Goal: Find specific page/section: Find specific page/section

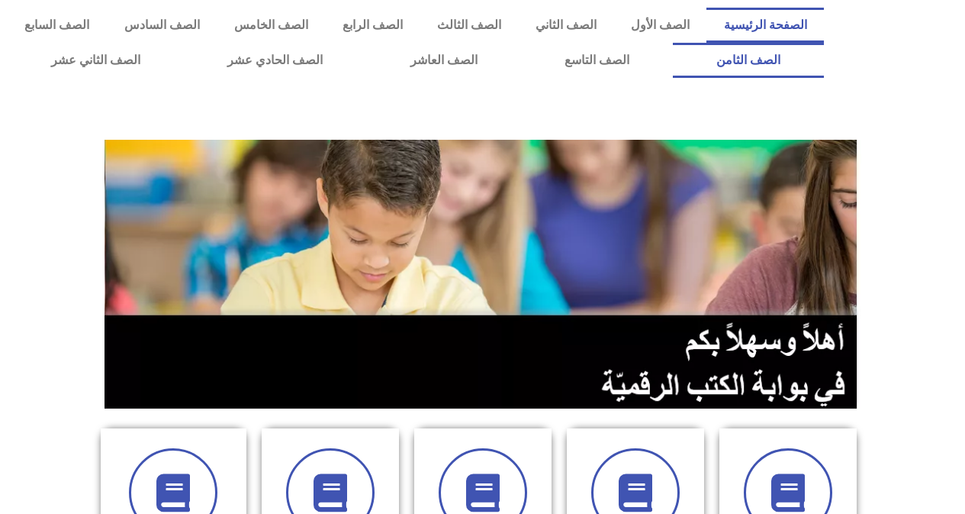
click at [673, 43] on link "الصف الثامن" at bounding box center [748, 60] width 151 height 35
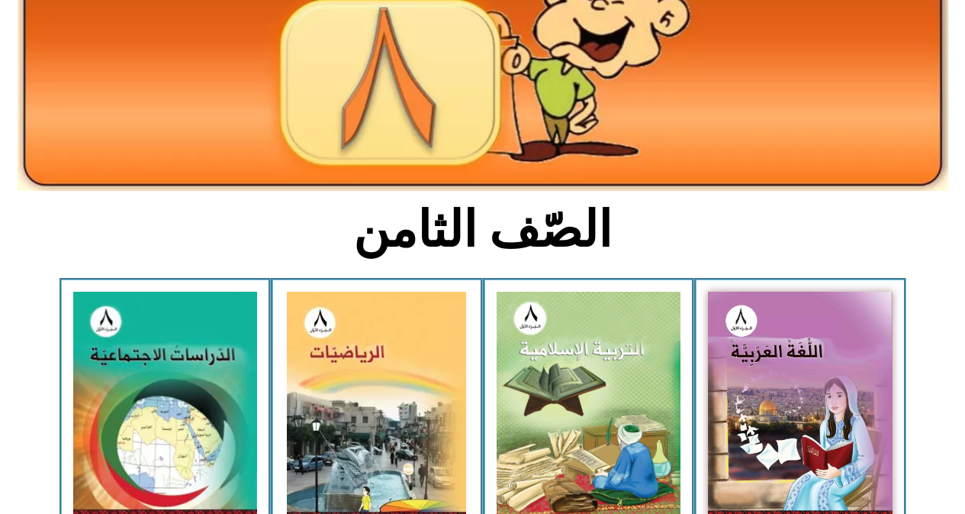
scroll to position [205, 0]
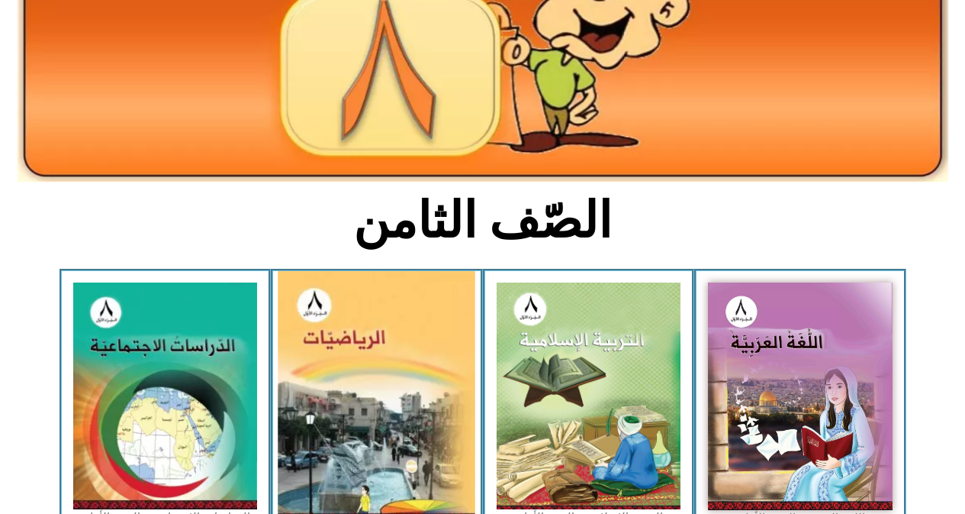
click at [447, 362] on img at bounding box center [378, 397] width 198 height 252
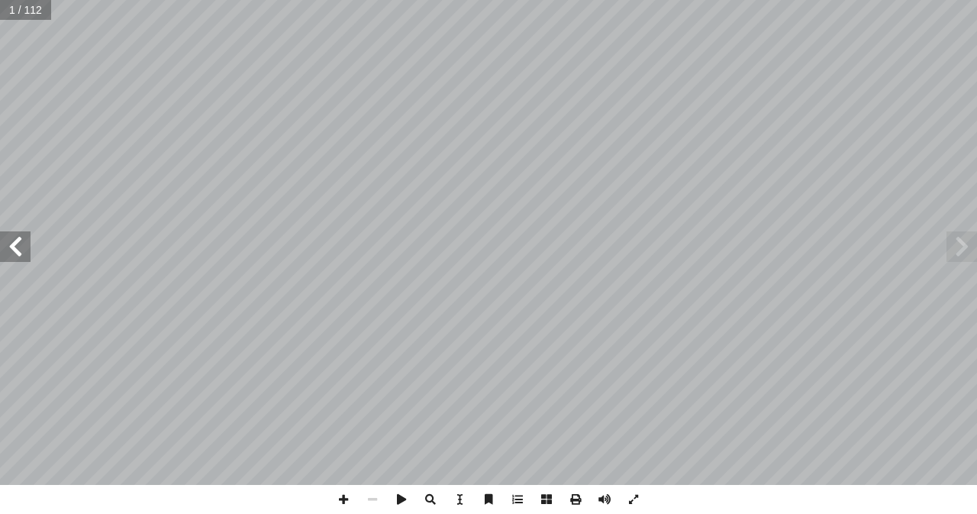
click at [20, 247] on span at bounding box center [15, 246] width 31 height 31
click at [19, 250] on span at bounding box center [15, 246] width 31 height 31
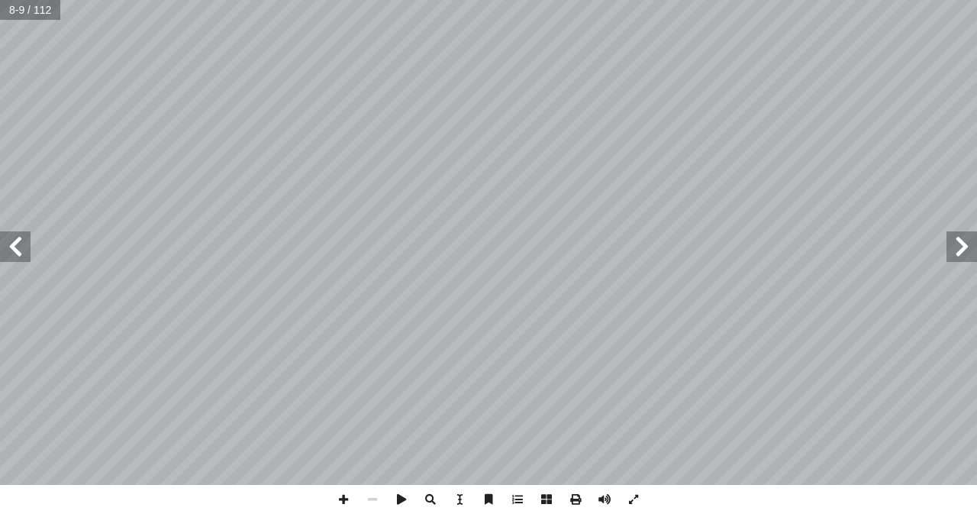
click at [19, 250] on span at bounding box center [15, 246] width 31 height 31
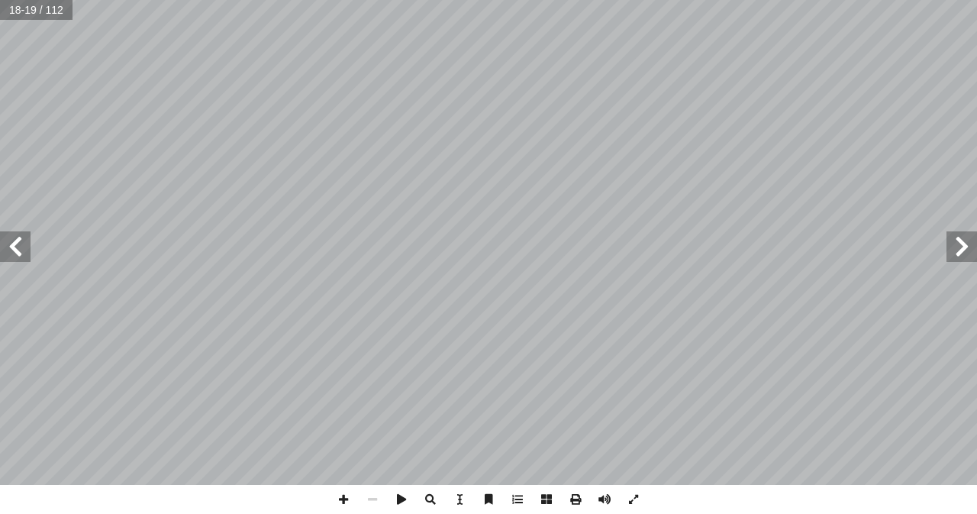
drag, startPoint x: 19, startPoint y: 250, endPoint x: 14, endPoint y: 244, distance: 8.1
click at [14, 244] on span at bounding box center [15, 246] width 31 height 31
click at [337, 504] on span at bounding box center [343, 499] width 29 height 29
